Goal: Task Accomplishment & Management: Manage account settings

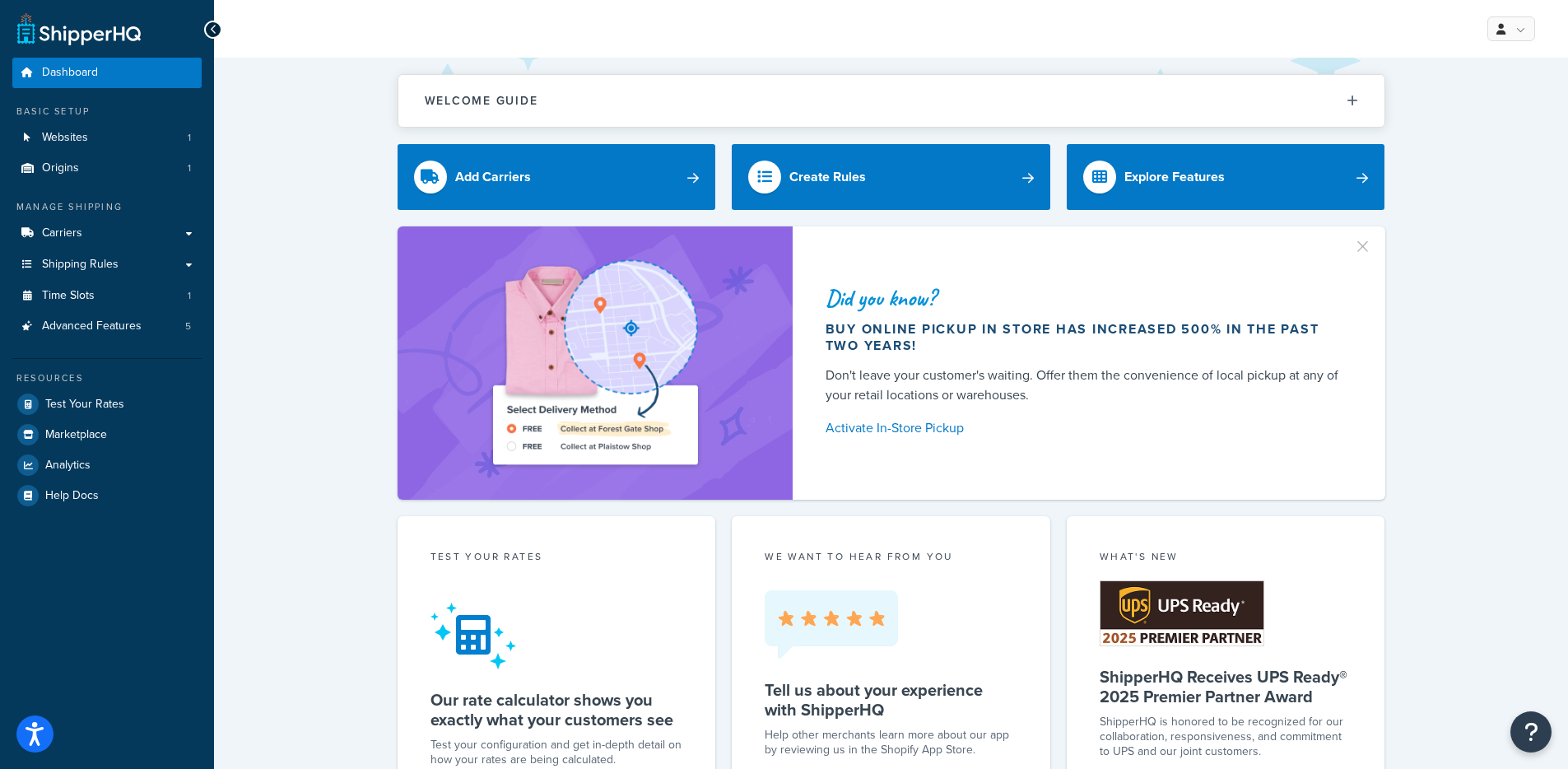
click at [139, 132] on link "Websites 1" at bounding box center [107, 138] width 189 height 30
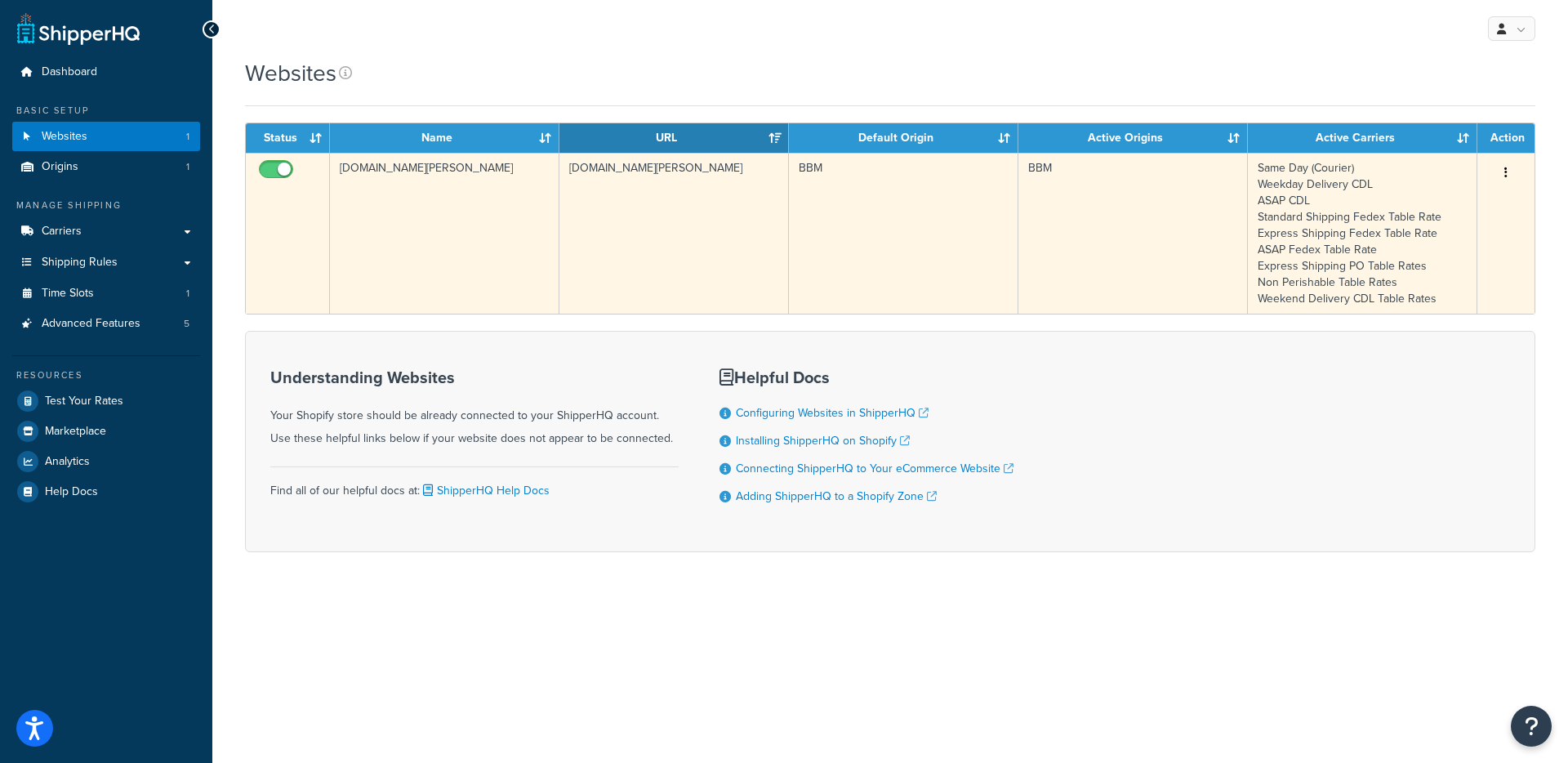
click at [710, 233] on td "baked-by-melissa.myshopify.com" at bounding box center [674, 233] width 230 height 161
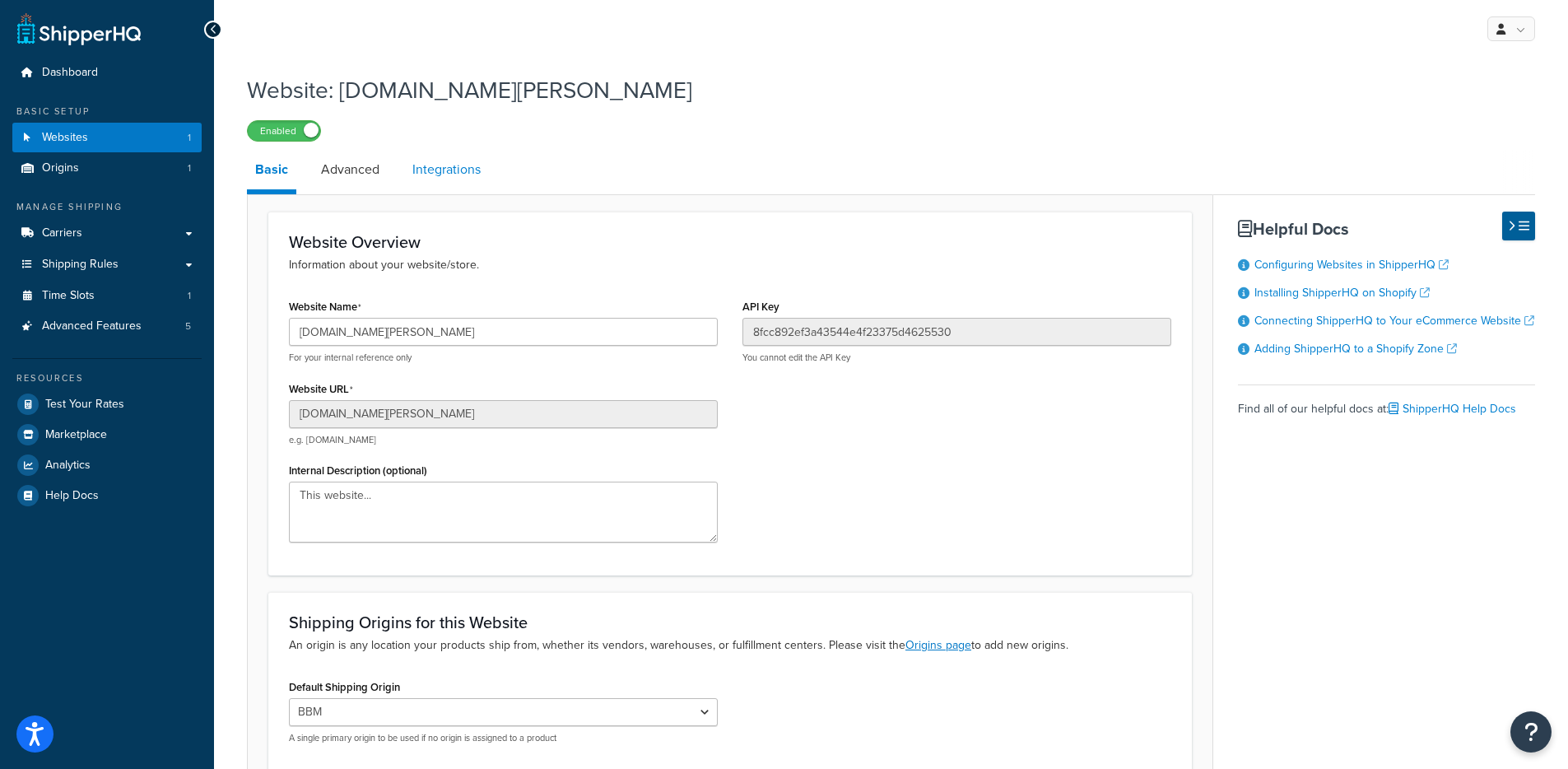
click at [471, 177] on link "Integrations" at bounding box center [446, 169] width 84 height 40
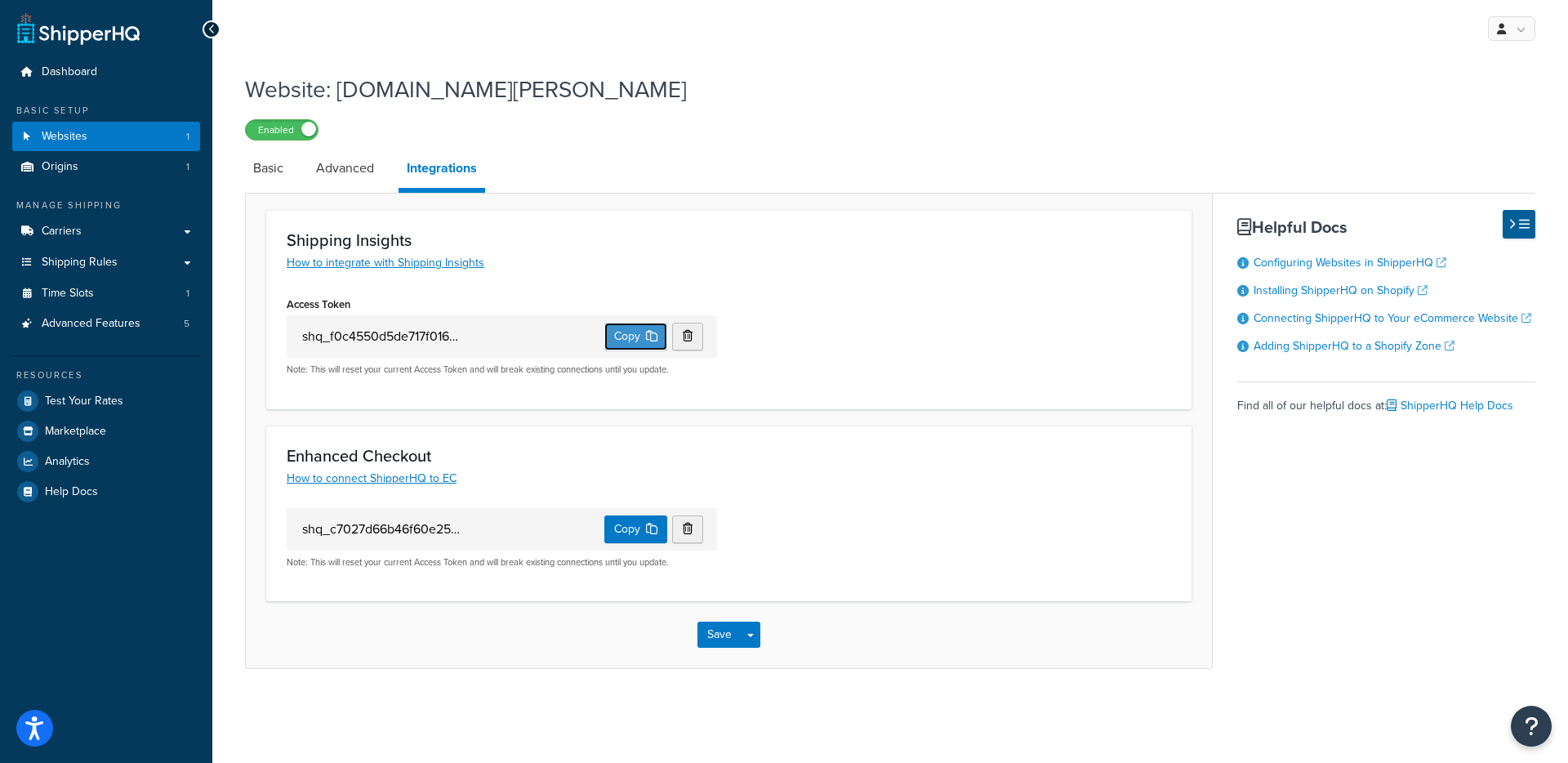
click at [631, 339] on button "Copy" at bounding box center [636, 336] width 63 height 28
click at [232, 184] on div "Website: baked-by-melissa.myshopify.com Enabled Basic Advanced Integrations Shi…" at bounding box center [890, 387] width 1356 height 645
click at [245, 181] on link "Basic" at bounding box center [268, 168] width 47 height 39
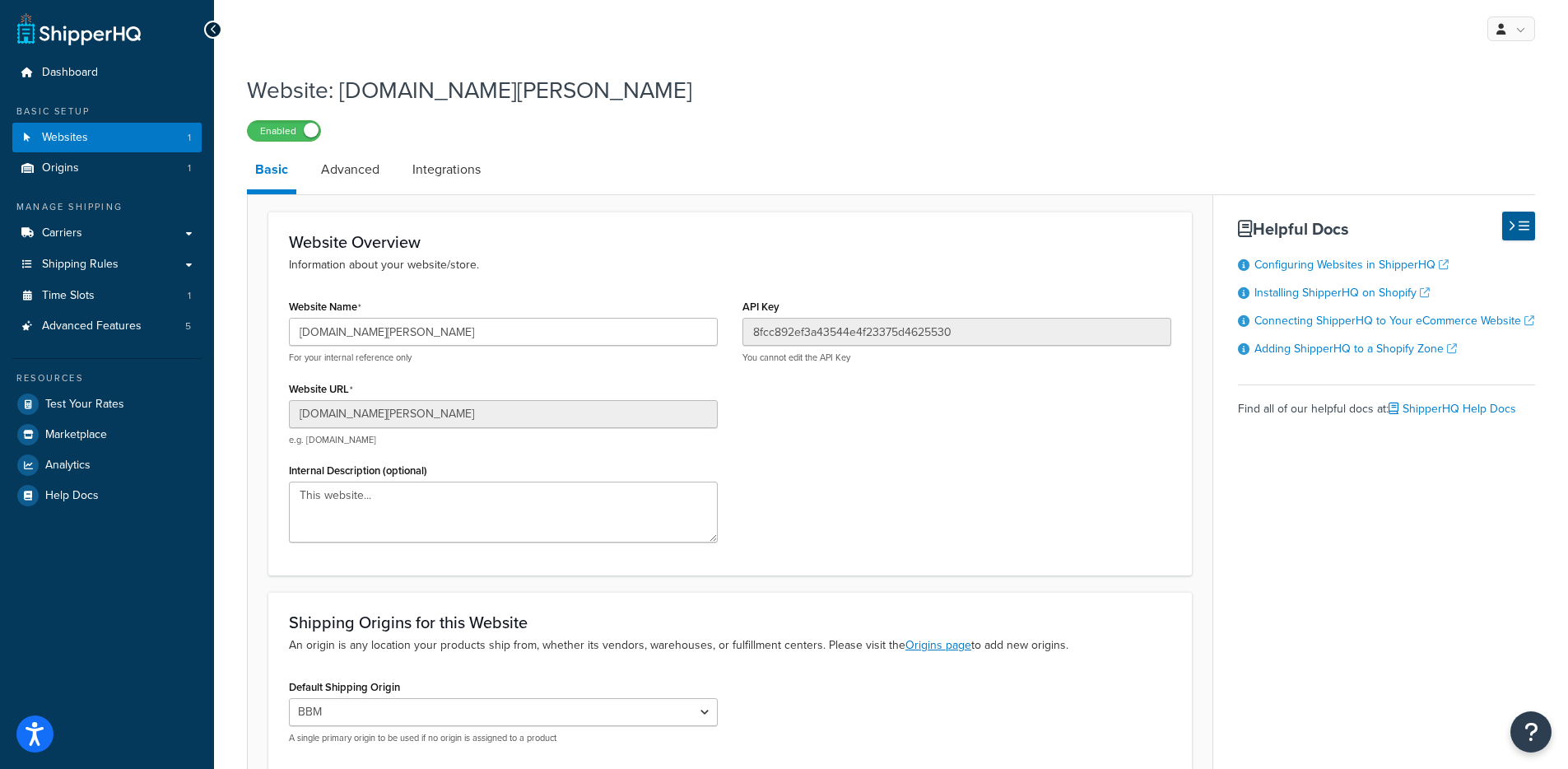
click at [454, 178] on link "Integrations" at bounding box center [446, 169] width 84 height 40
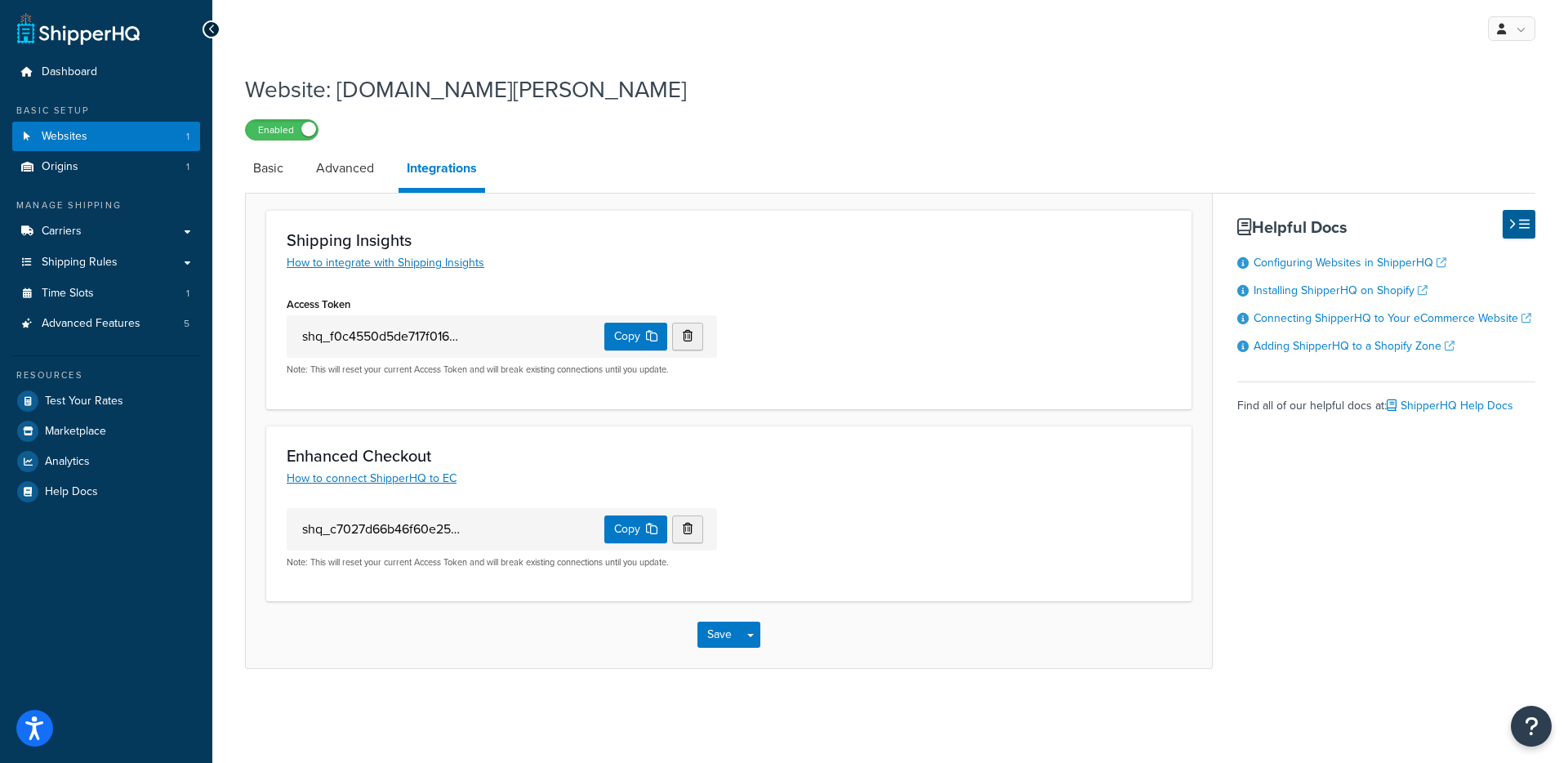
click at [1036, 457] on h3 "Enhanced Checkout" at bounding box center [729, 455] width 885 height 18
drag, startPoint x: 963, startPoint y: 366, endPoint x: 942, endPoint y: 357, distance: 22.8
click at [948, 357] on div "Access Token shq_f0c4550d5de717f016fca034b00185aa594b60ee Copy Note: This will …" at bounding box center [729, 340] width 909 height 96
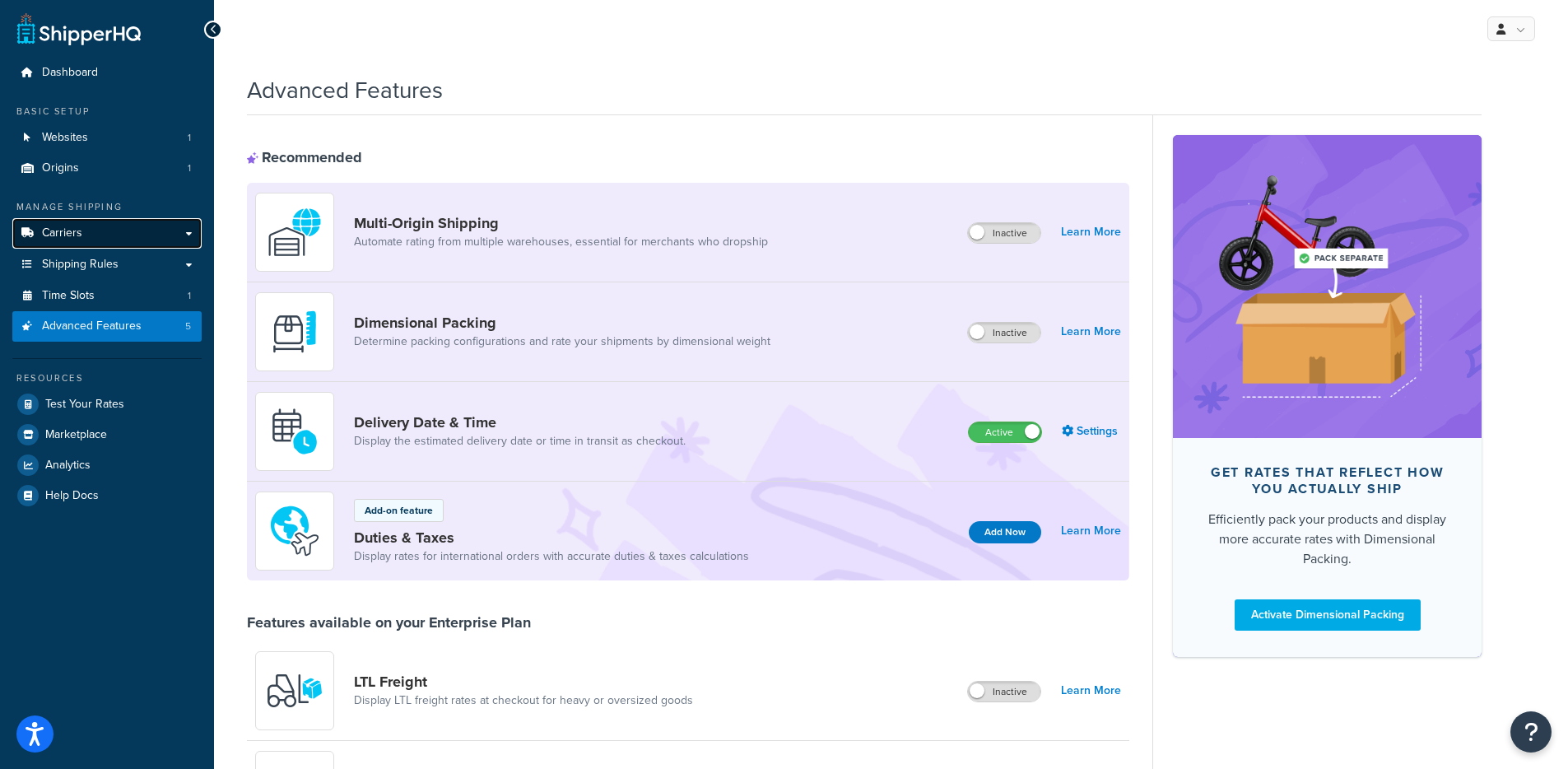
click at [87, 222] on link "Carriers" at bounding box center [107, 233] width 189 height 30
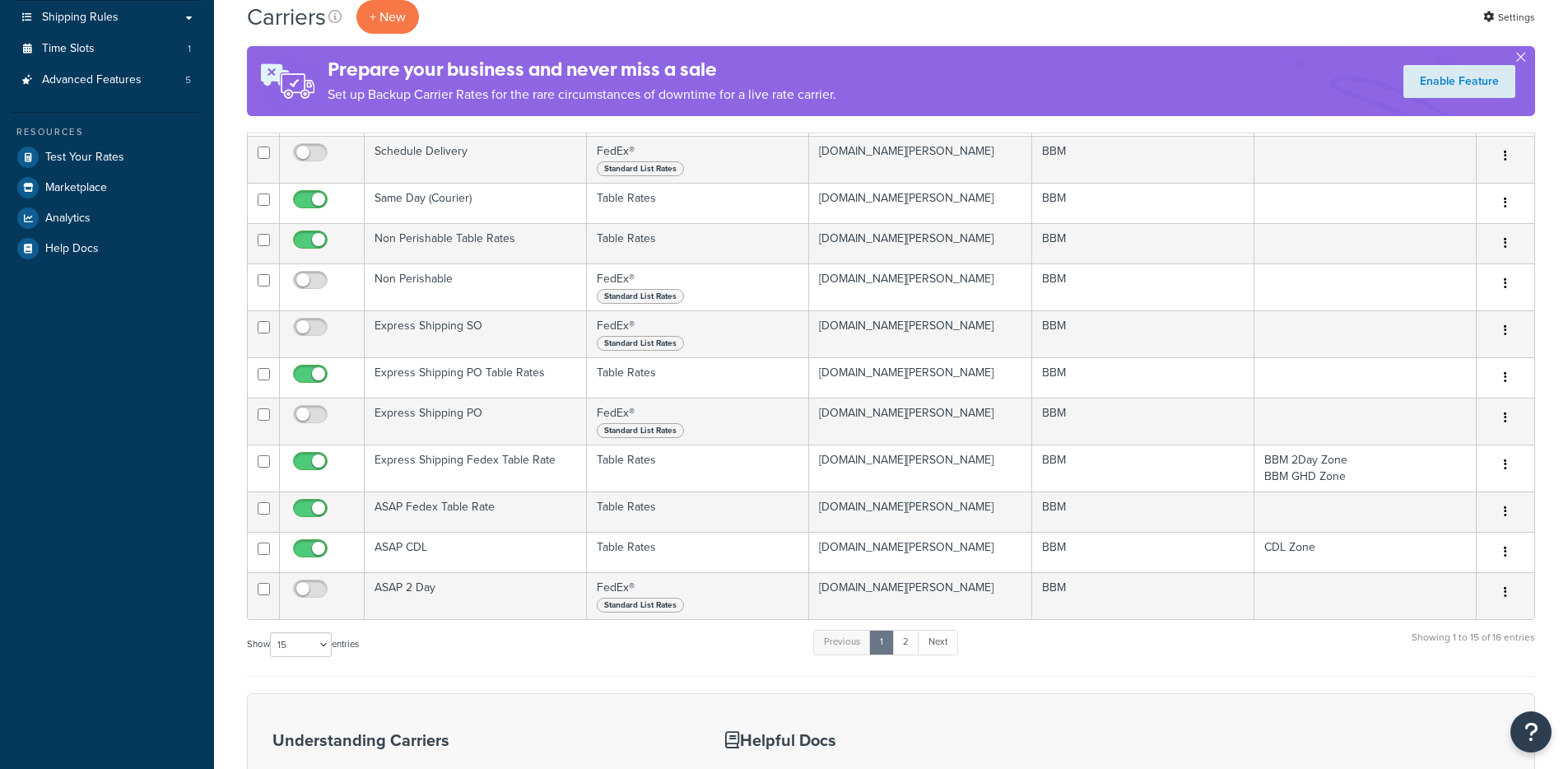
scroll to position [685, 0]
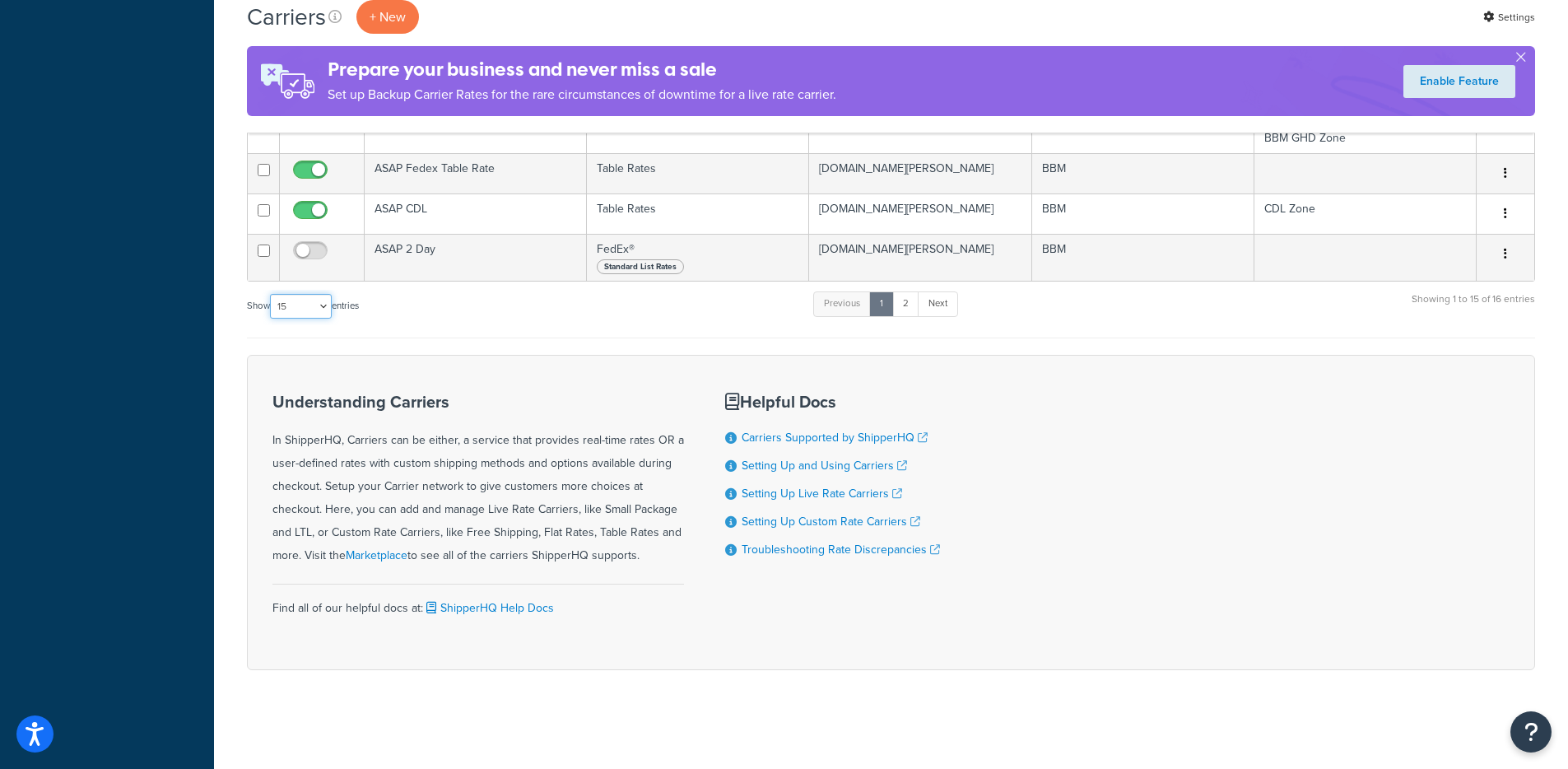
click at [296, 316] on select "10 15 25 50 100" at bounding box center [301, 306] width 62 height 25
select select "100"
click at [271, 319] on select "10 15 25 50 100" at bounding box center [301, 306] width 62 height 25
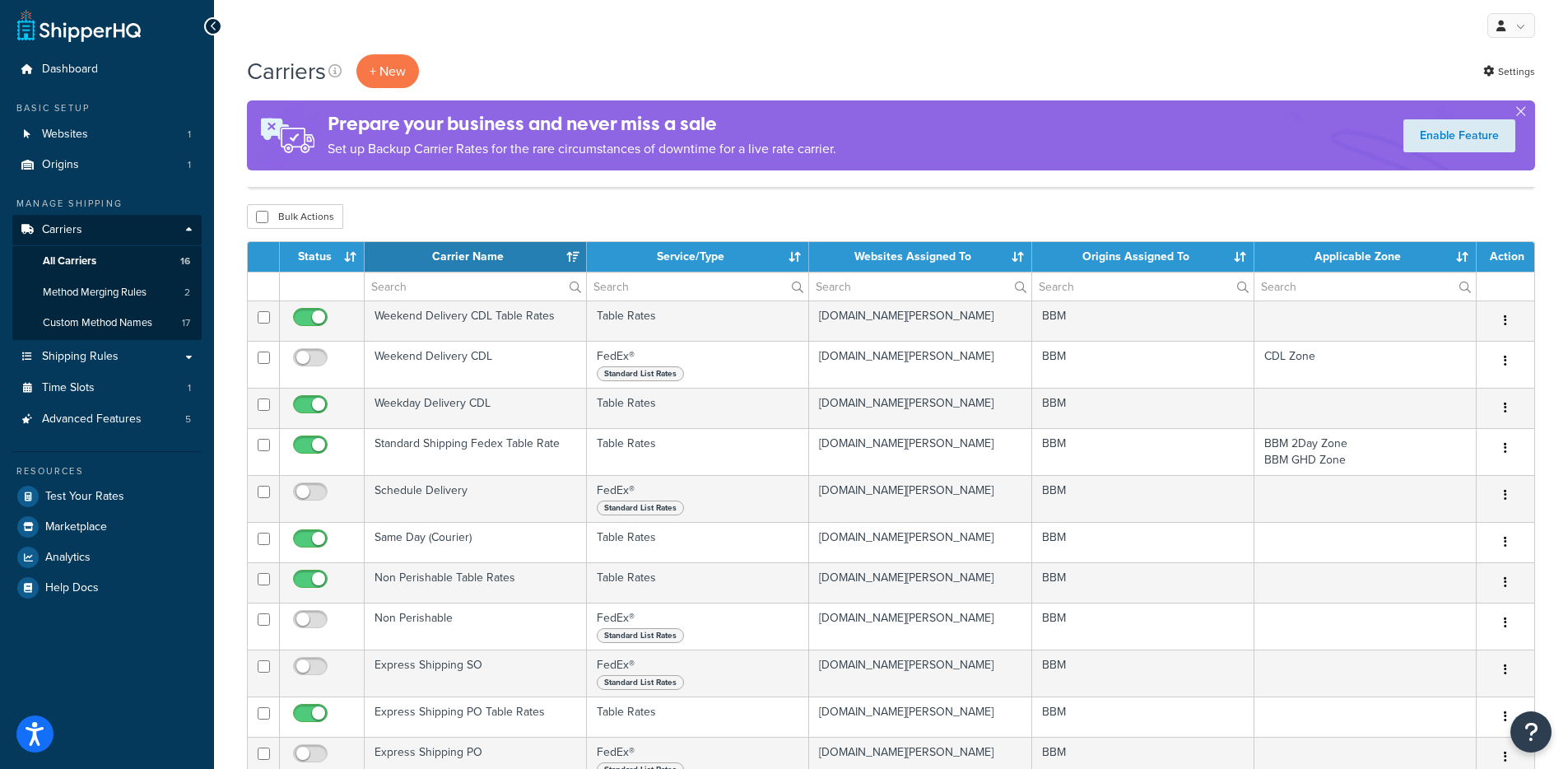
scroll to position [0, 0]
